Goal: Transaction & Acquisition: Purchase product/service

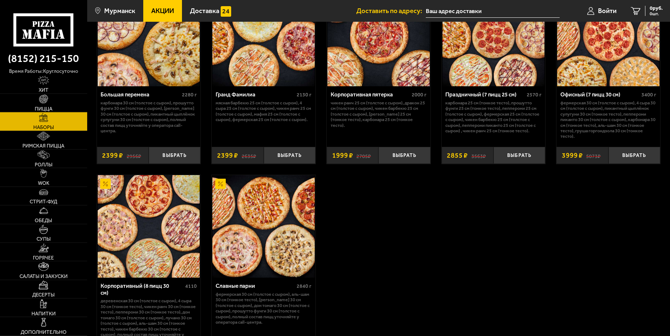
scroll to position [1144, 0]
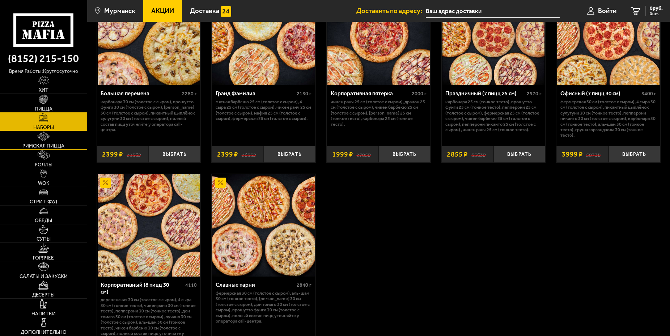
click at [50, 145] on span "Римская пицца" at bounding box center [43, 145] width 42 height 5
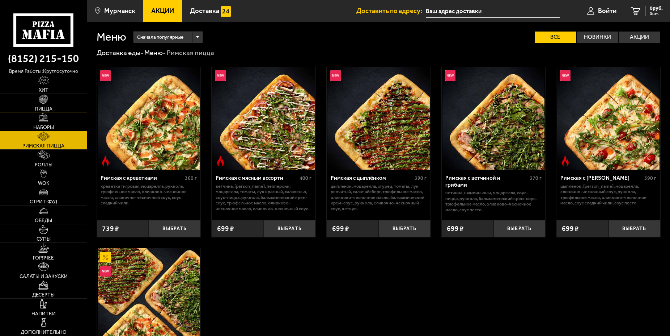
click at [55, 101] on link "Пицца" at bounding box center [43, 103] width 87 height 18
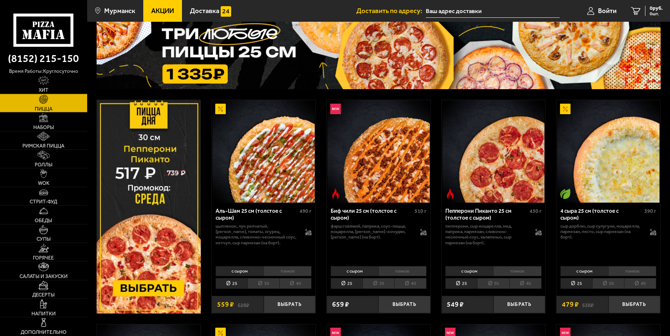
scroll to position [148, 0]
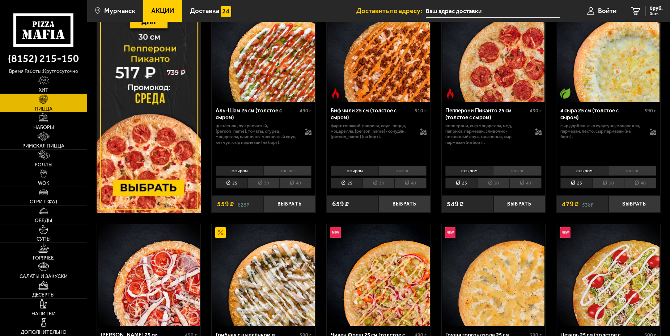
click at [43, 178] on img at bounding box center [43, 173] width 7 height 9
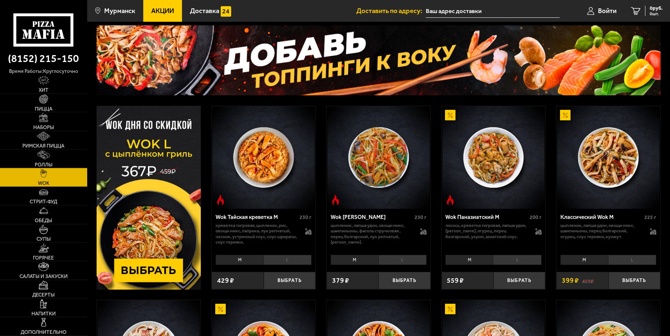
scroll to position [111, 0]
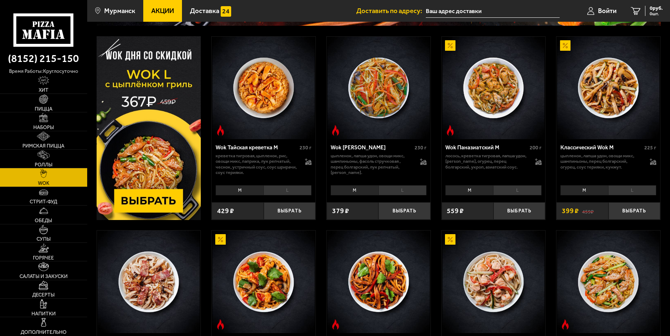
click at [279, 187] on li "L" at bounding box center [287, 190] width 48 height 10
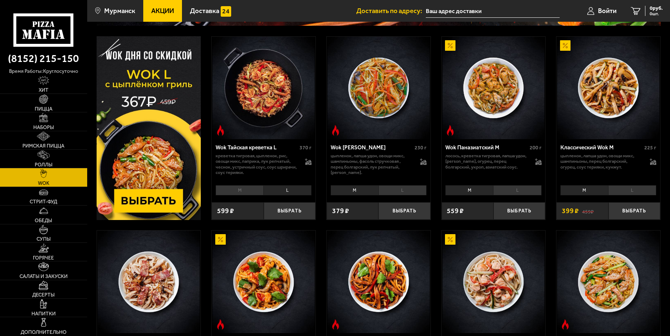
click at [246, 188] on li "M" at bounding box center [240, 190] width 48 height 10
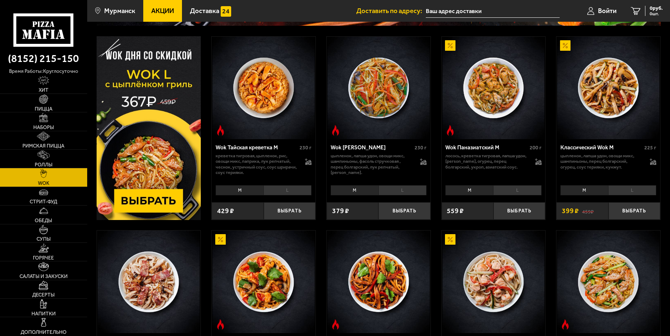
click at [283, 188] on li "L" at bounding box center [287, 190] width 48 height 10
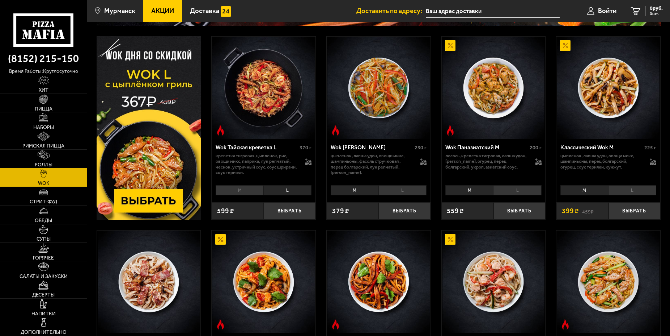
click at [255, 188] on li "M" at bounding box center [240, 190] width 48 height 10
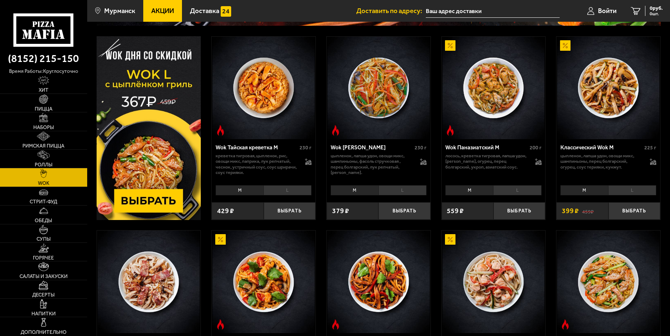
click at [406, 189] on li "L" at bounding box center [403, 190] width 48 height 10
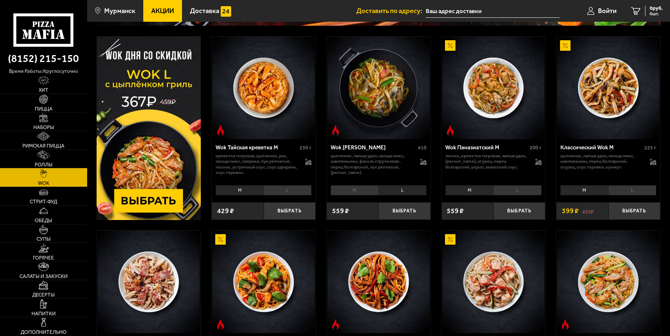
click at [369, 190] on li "M" at bounding box center [355, 190] width 48 height 10
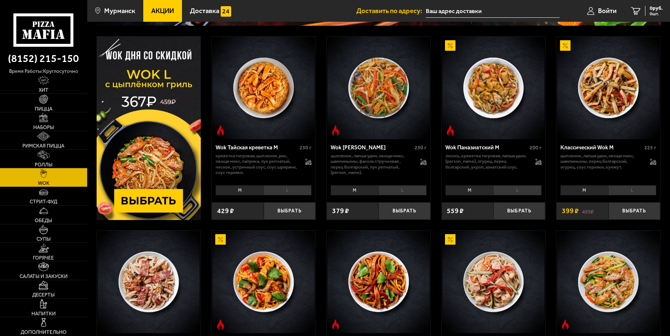
click at [404, 189] on li "L" at bounding box center [403, 190] width 48 height 10
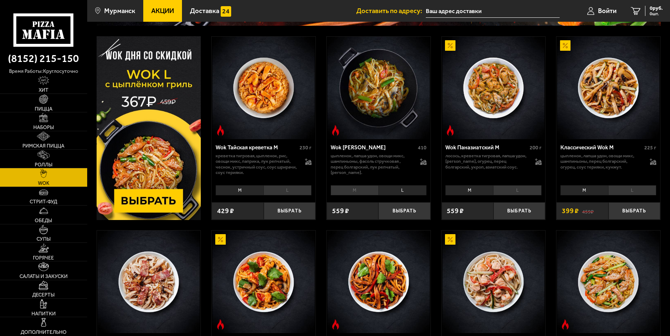
click at [520, 188] on li "L" at bounding box center [517, 190] width 48 height 10
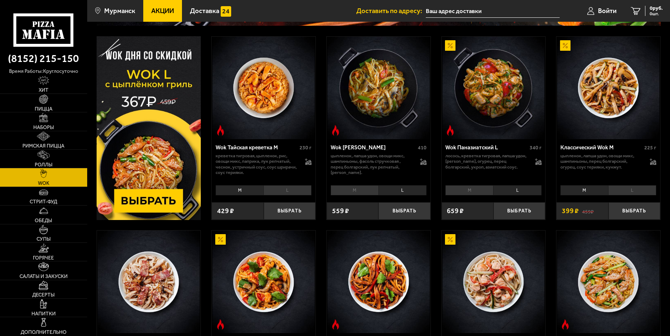
click at [523, 190] on li "L" at bounding box center [517, 190] width 48 height 10
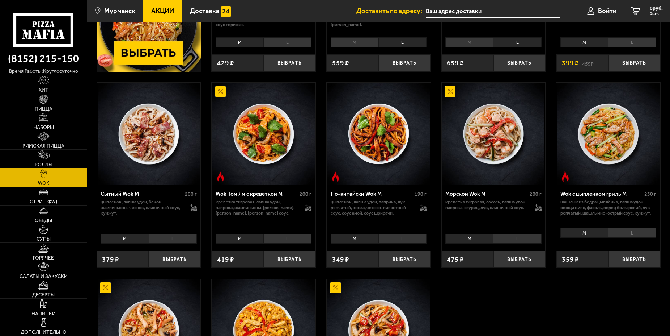
scroll to position [443, 0]
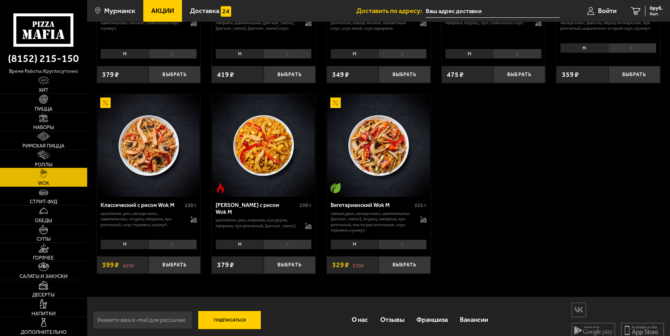
click at [52, 163] on span "Роллы" at bounding box center [44, 164] width 18 height 5
